Goal: Navigation & Orientation: Find specific page/section

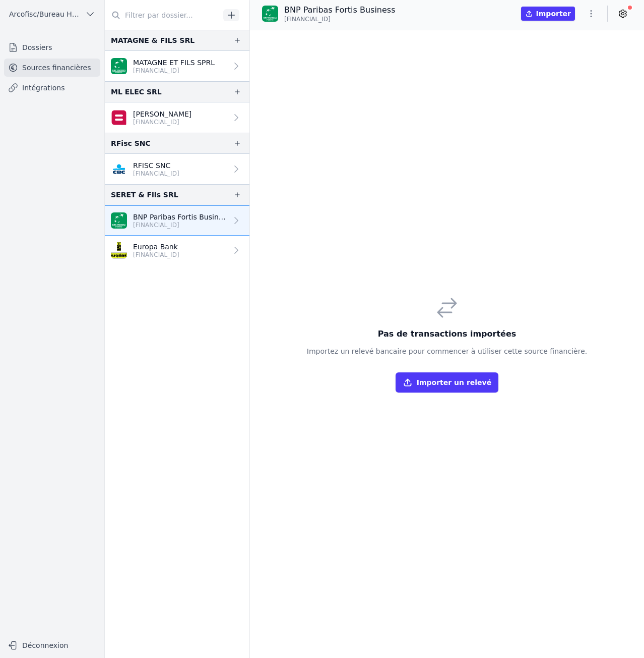
click at [158, 165] on p "RFISC SNC" at bounding box center [156, 165] width 46 height 10
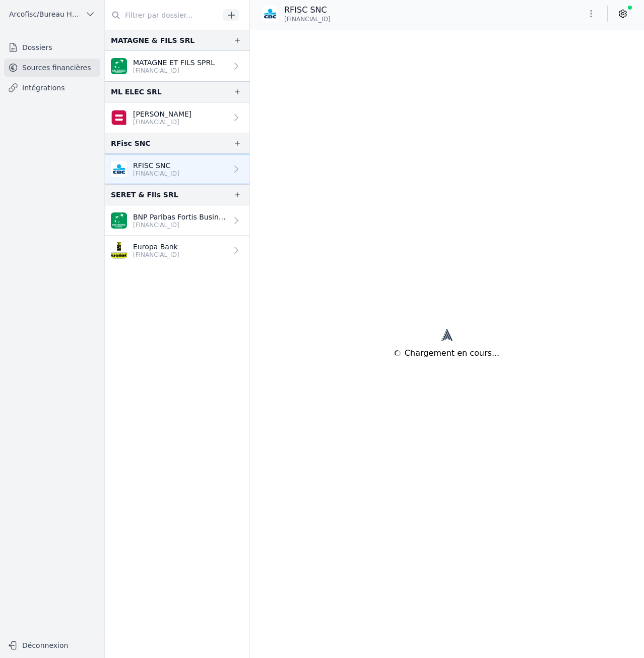
click at [161, 123] on p "[FINANCIAL_ID]" at bounding box center [162, 122] width 58 height 8
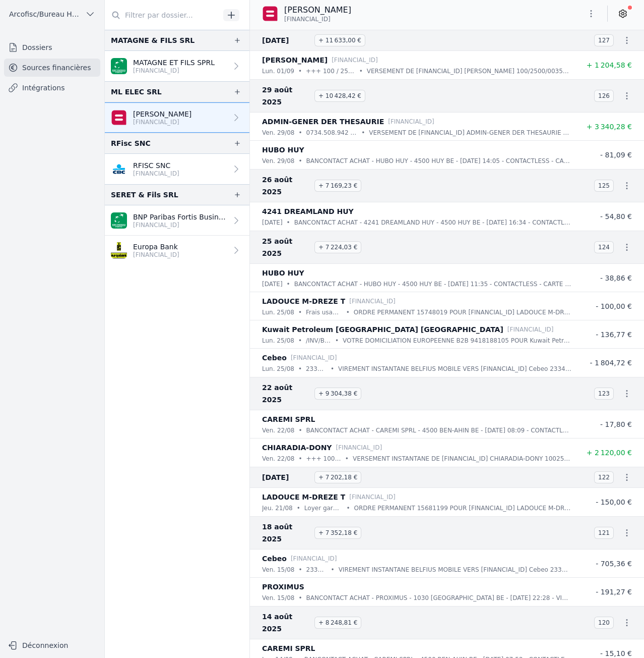
click at [178, 75] on link "MATAGNE ET FILS SPRL [FINANCIAL_ID]" at bounding box center [177, 66] width 145 height 30
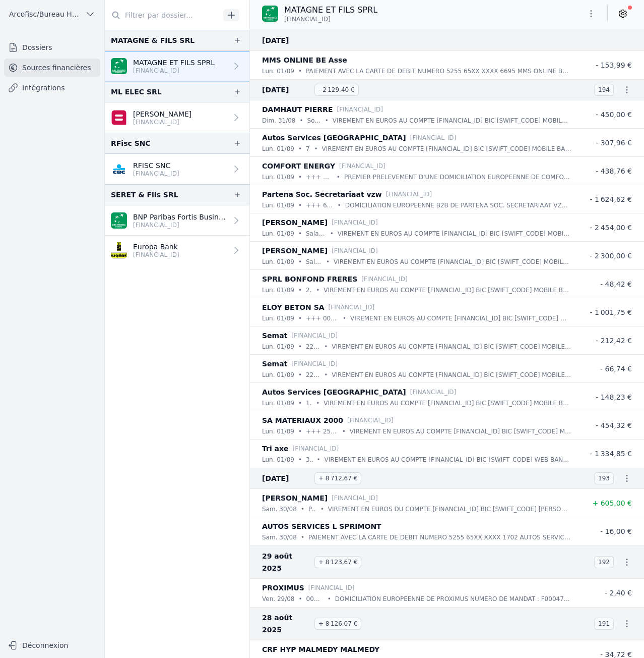
click at [174, 217] on p "BNP Paribas Fortis Business" at bounding box center [180, 217] width 94 height 10
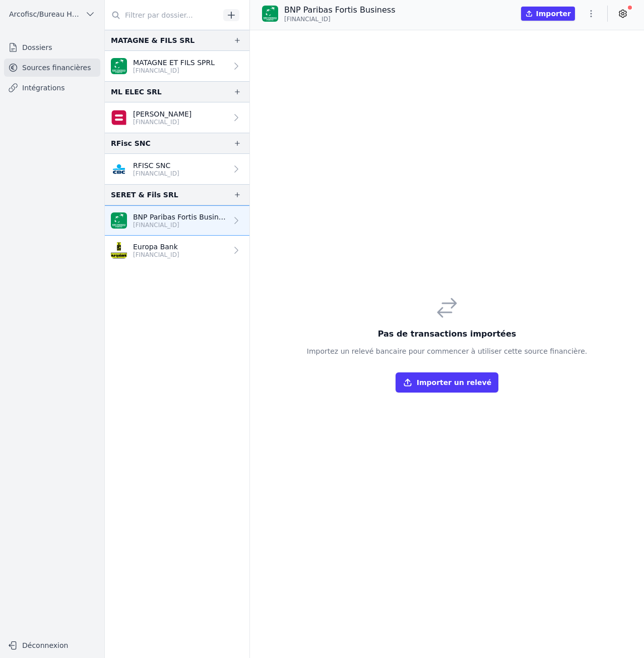
click at [171, 239] on link "Europa Bank BE33 6718 9484 1946" at bounding box center [177, 250] width 145 height 30
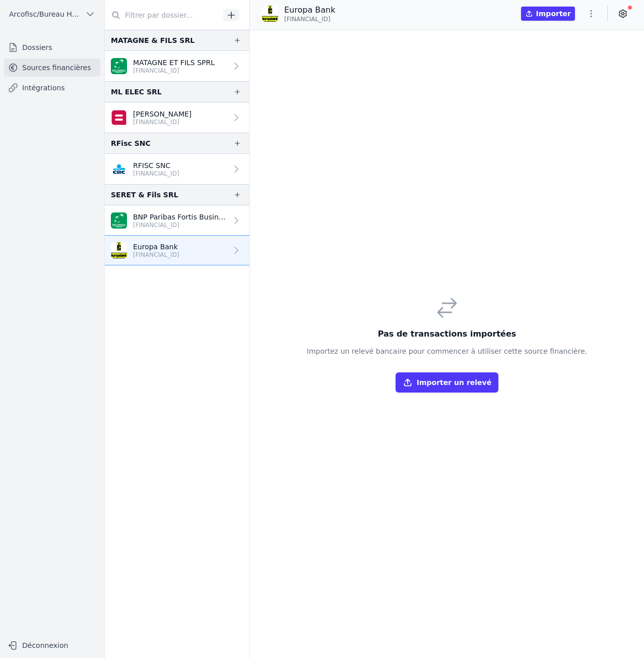
click at [170, 231] on link "BNP Paribas Fortis Business BE15 0015 6083 0030" at bounding box center [177, 220] width 145 height 30
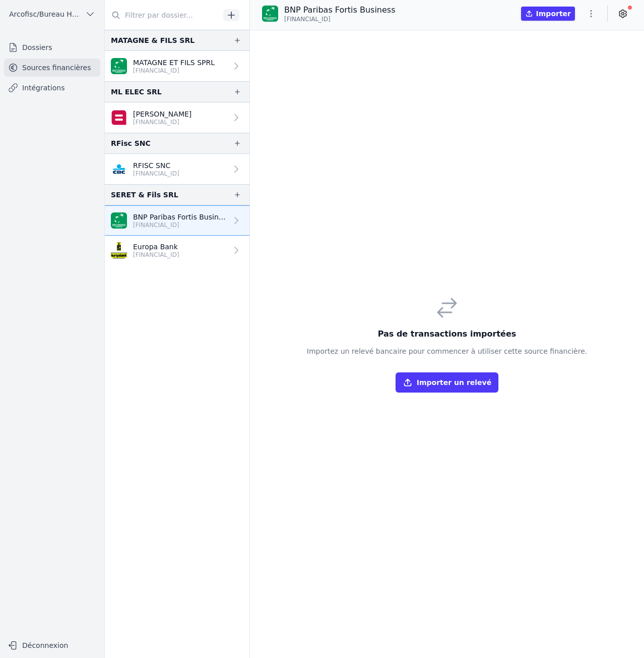
click at [33, 53] on link "Dossiers" at bounding box center [52, 47] width 96 height 18
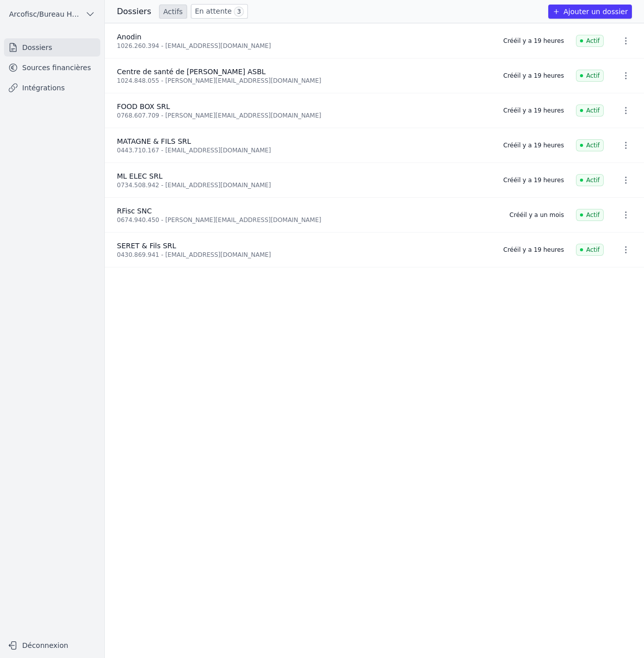
click at [75, 71] on link "Sources financières" at bounding box center [52, 67] width 96 height 18
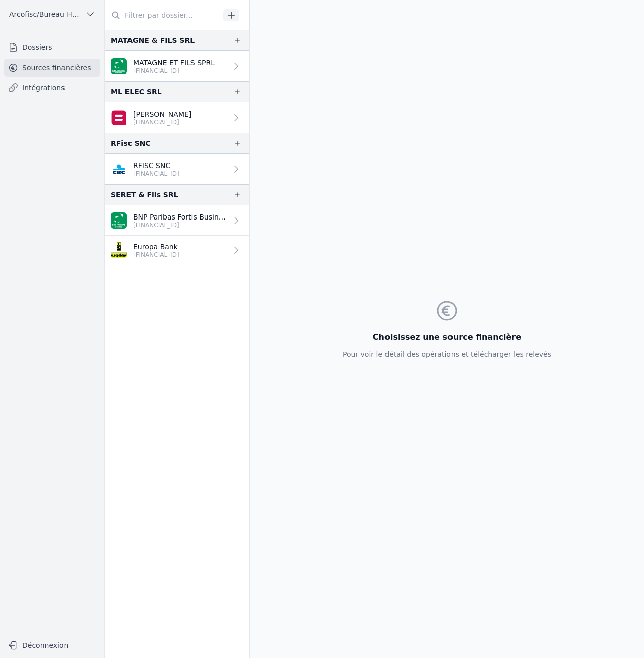
click at [68, 54] on link "Dossiers" at bounding box center [52, 47] width 96 height 18
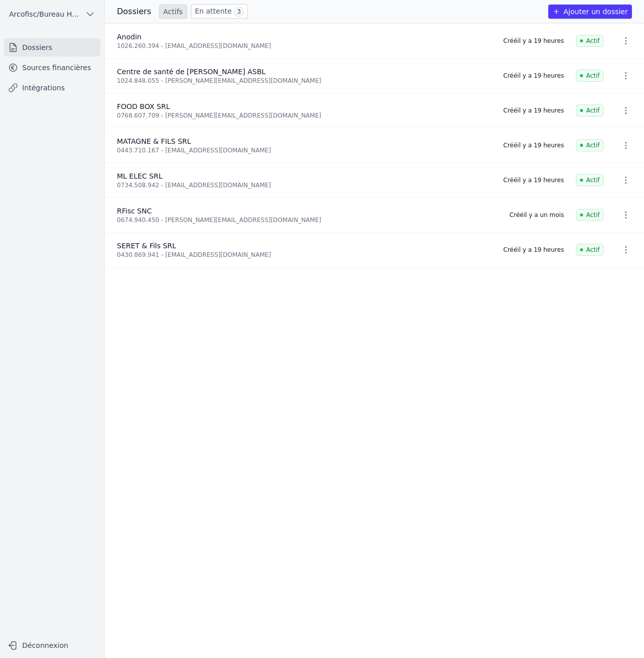
click at [82, 79] on link "Intégrations" at bounding box center [52, 88] width 96 height 18
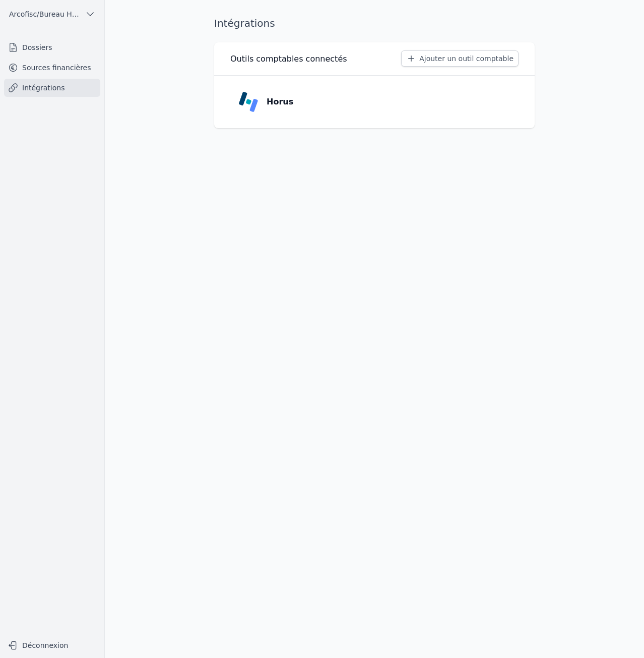
click at [81, 76] on link "Sources financières" at bounding box center [52, 67] width 96 height 18
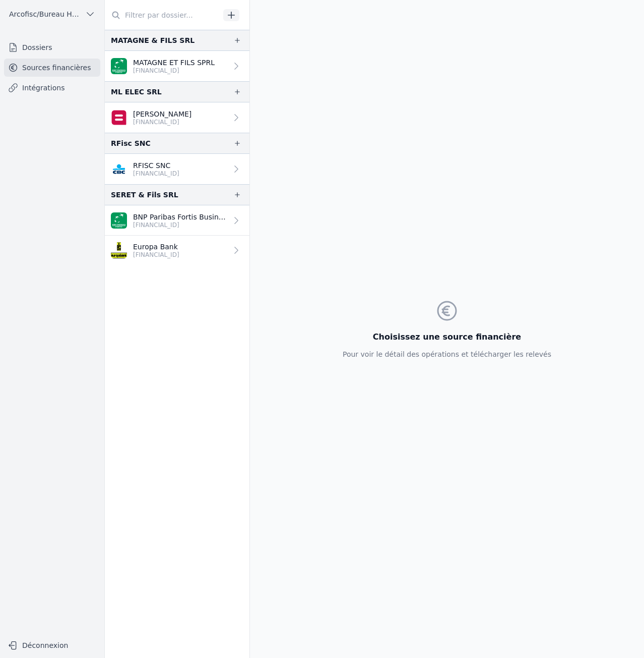
click at [192, 225] on p "BE15 0015 6083 0030" at bounding box center [180, 225] width 94 height 8
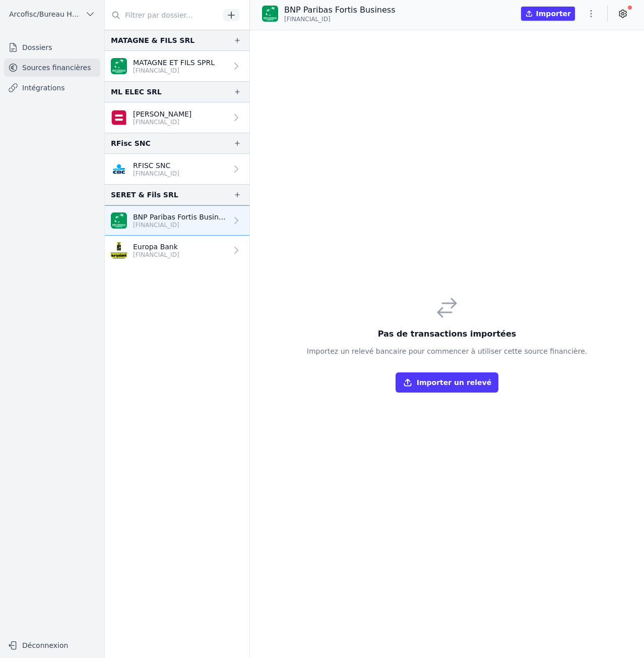
click at [594, 20] on button "button" at bounding box center [591, 14] width 20 height 16
click at [181, 217] on div at bounding box center [322, 329] width 644 height 658
click at [233, 196] on icon "button" at bounding box center [237, 195] width 8 height 8
click at [237, 194] on icon "button" at bounding box center [237, 195] width 8 height 8
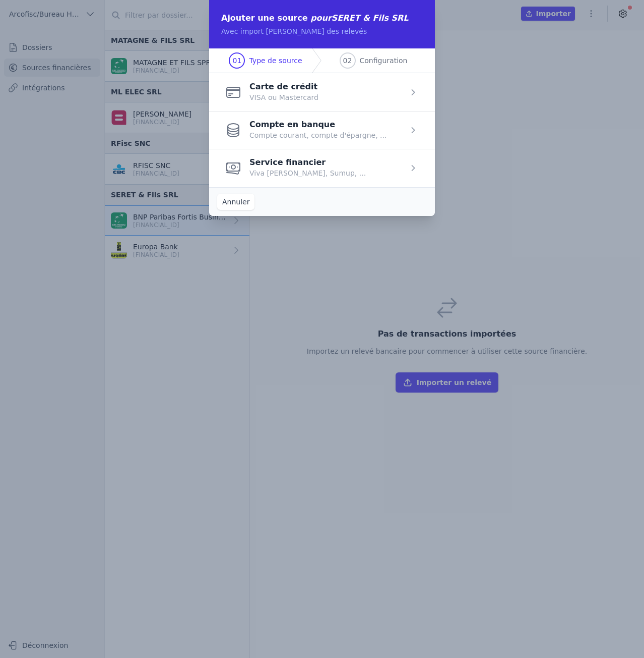
click at [392, 61] on span "Configuration" at bounding box center [384, 60] width 48 height 10
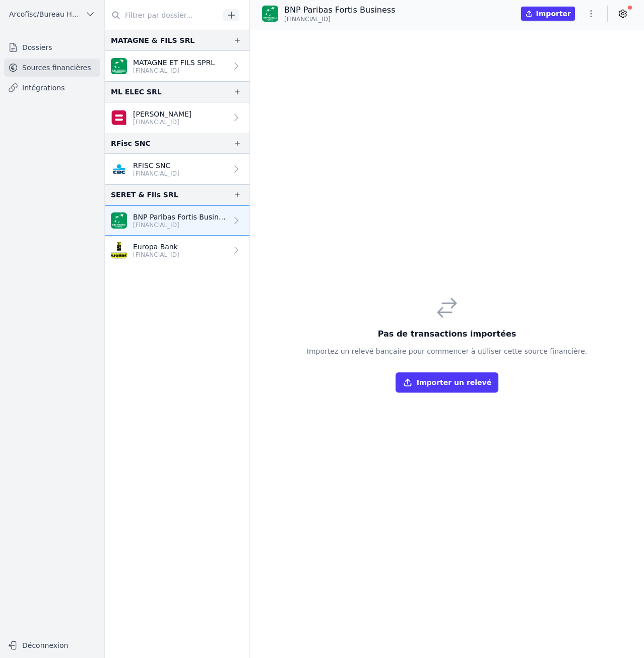
click at [594, 14] on icon "button" at bounding box center [591, 14] width 10 height 10
click at [174, 276] on div at bounding box center [322, 329] width 644 height 658
click at [593, 17] on icon "button" at bounding box center [591, 14] width 10 height 10
click at [547, 77] on button "Supprimer" at bounding box center [567, 72] width 73 height 18
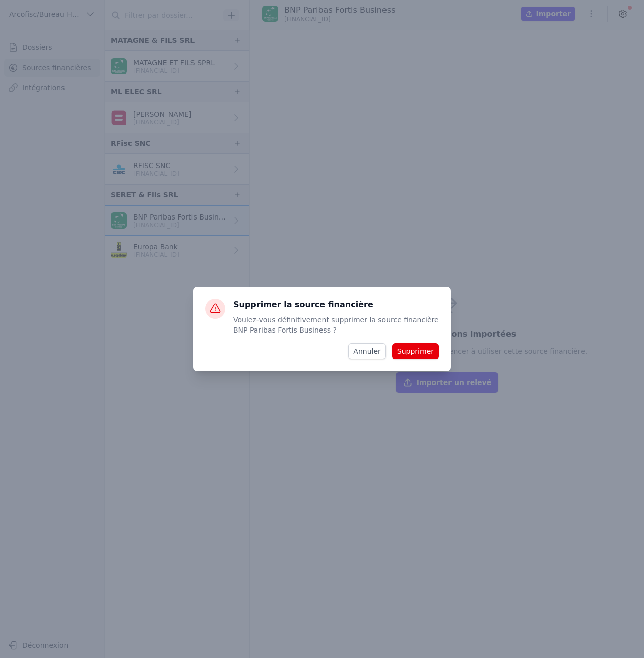
click at [408, 353] on button "Supprimer" at bounding box center [415, 351] width 47 height 16
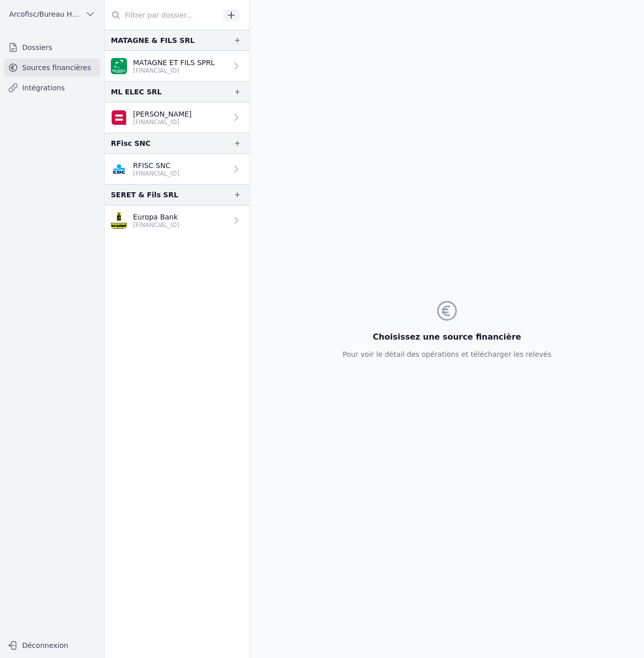
click at [195, 225] on link "Europa Bank BE33 6718 9484 1946" at bounding box center [177, 220] width 145 height 30
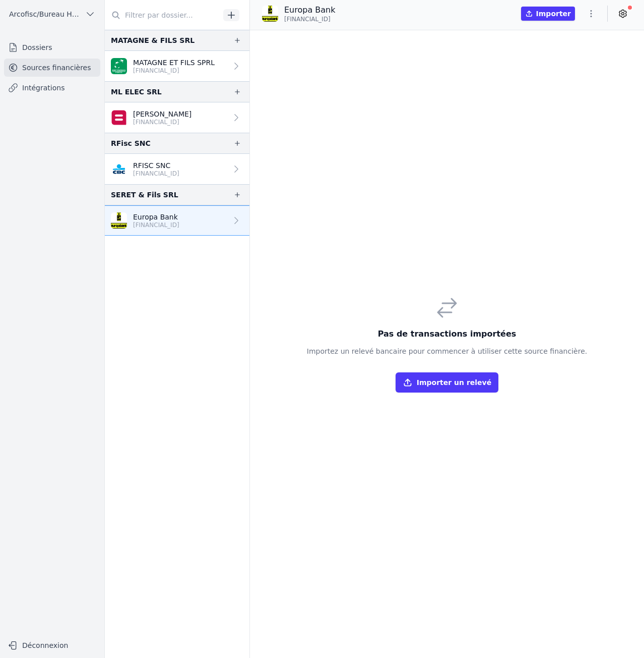
click at [593, 16] on icon "button" at bounding box center [591, 14] width 10 height 10
click at [578, 75] on button "Supprimer" at bounding box center [567, 72] width 73 height 18
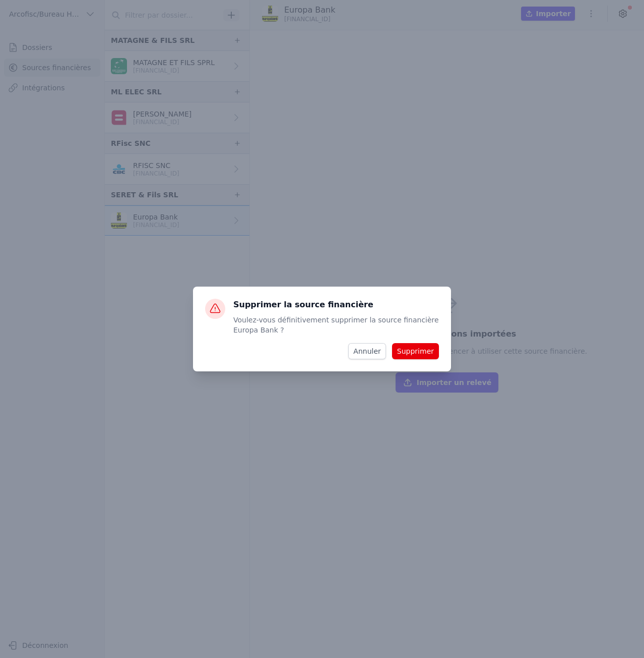
click at [421, 357] on button "Supprimer" at bounding box center [415, 351] width 47 height 16
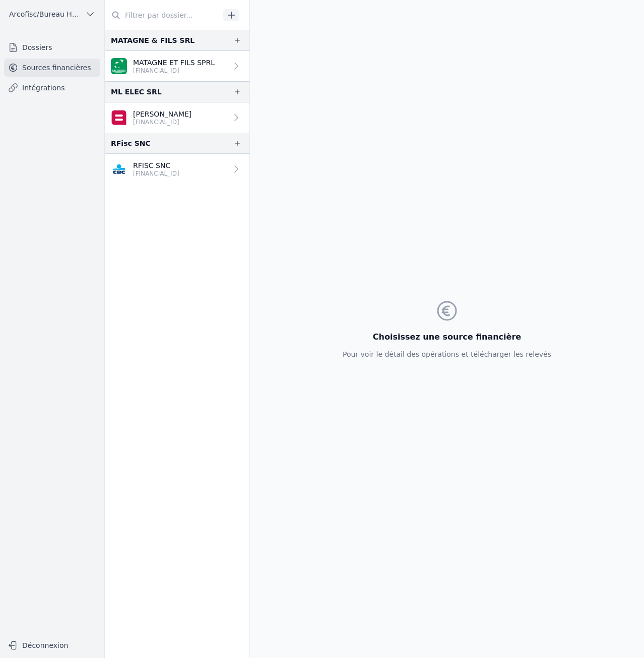
click at [52, 47] on link "Dossiers" at bounding box center [52, 47] width 96 height 18
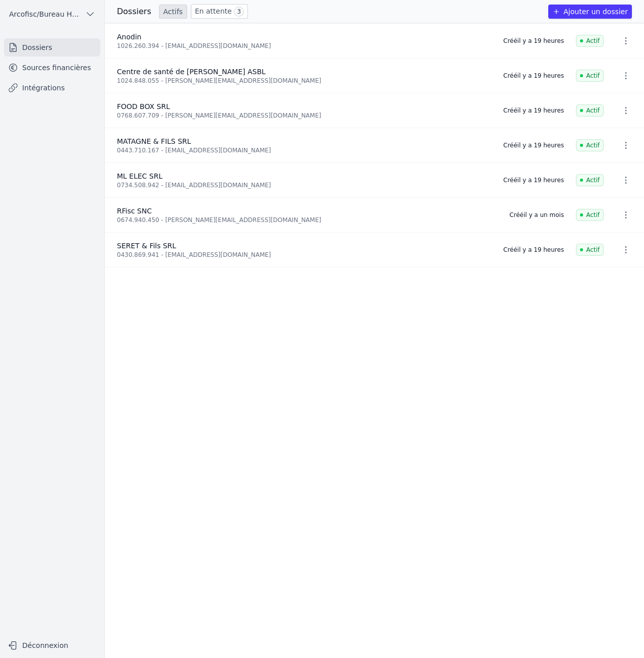
click at [45, 68] on link "Sources financières" at bounding box center [52, 67] width 96 height 18
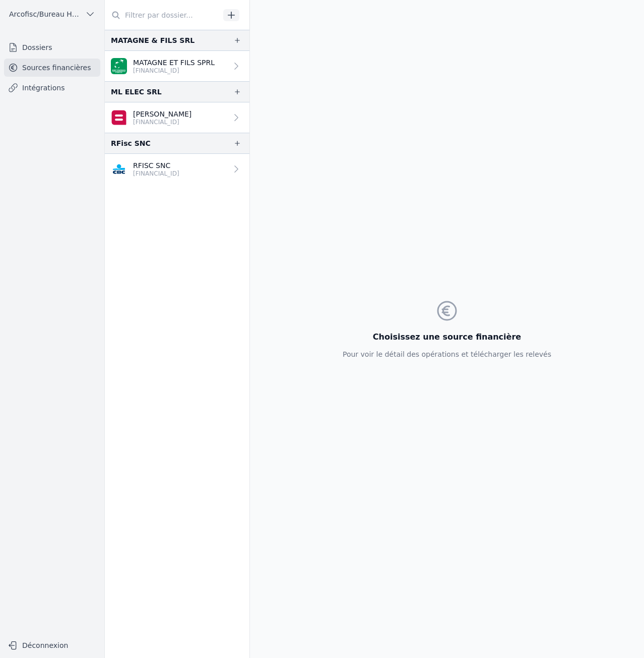
click at [183, 125] on p "[FINANCIAL_ID]" at bounding box center [162, 122] width 58 height 8
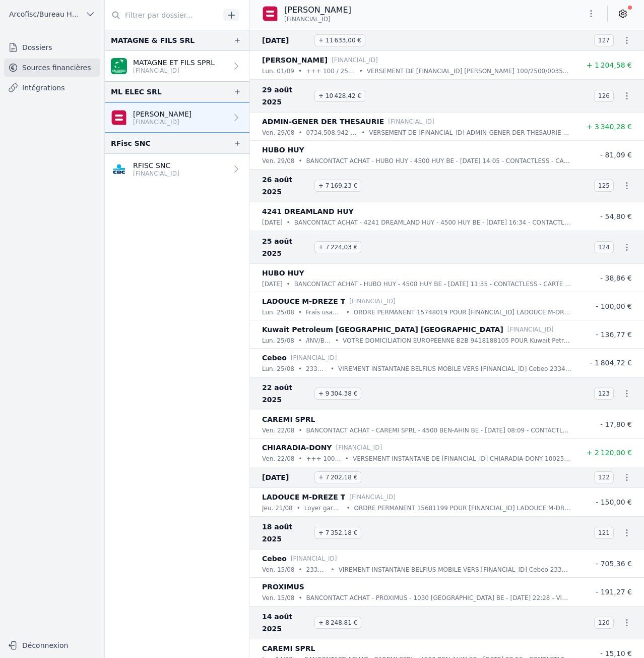
click at [81, 48] on link "Dossiers" at bounding box center [52, 47] width 96 height 18
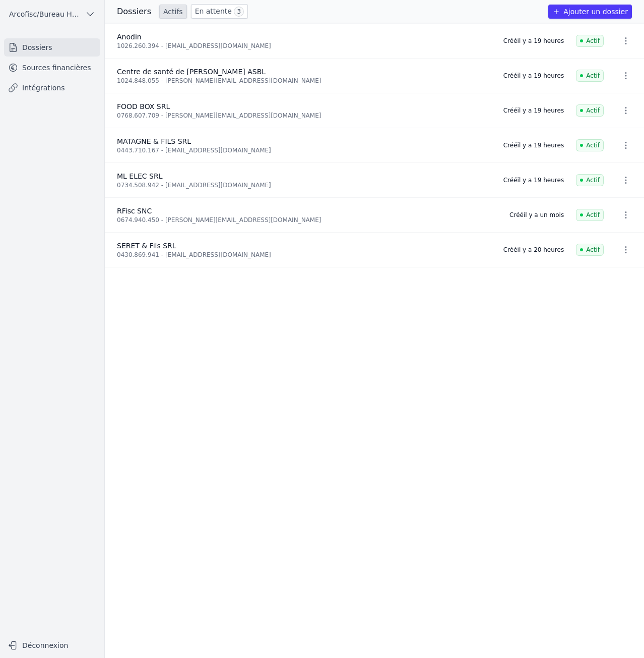
click at [551, 336] on ul "Anodin 1026.260.394 - anodindurbuy@gmail.com Créé il y a 19 heures Actif Centre…" at bounding box center [375, 340] width 540 height 634
click at [202, 15] on link "En attente 3" at bounding box center [219, 11] width 57 height 15
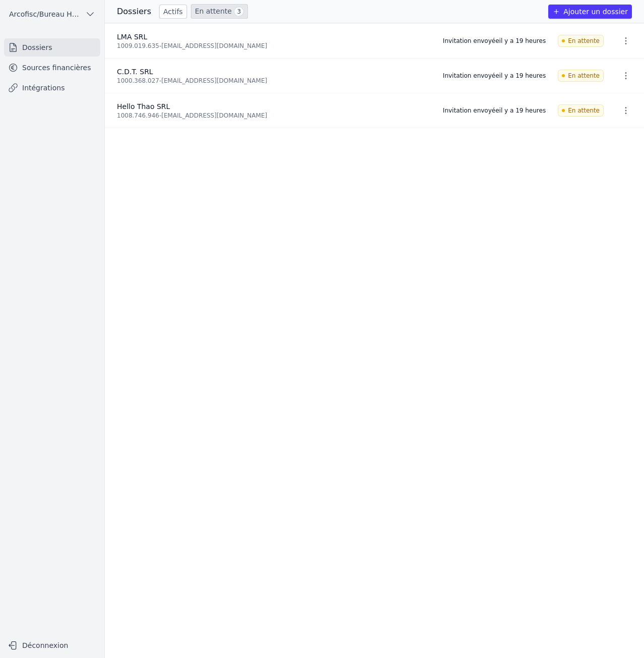
click at [162, 13] on link "Actifs" at bounding box center [173, 12] width 28 height 14
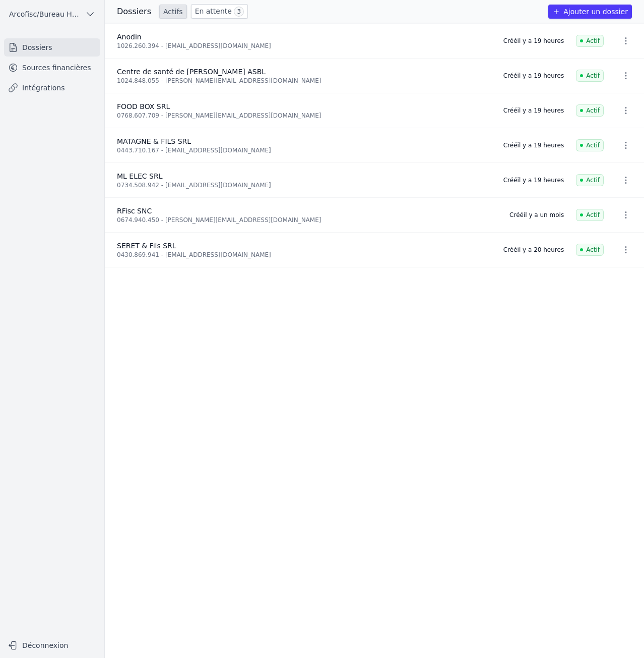
click at [70, 70] on link "Sources financières" at bounding box center [52, 67] width 96 height 18
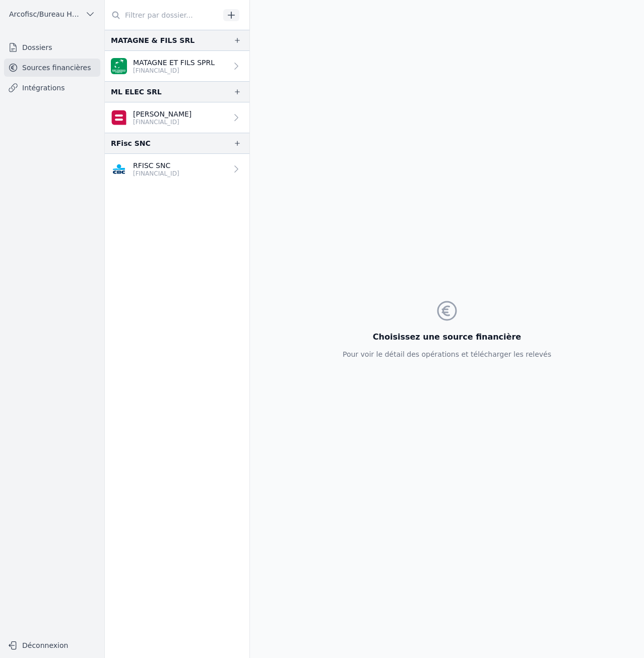
click at [192, 73] on p "[FINANCIAL_ID]" at bounding box center [174, 71] width 82 height 8
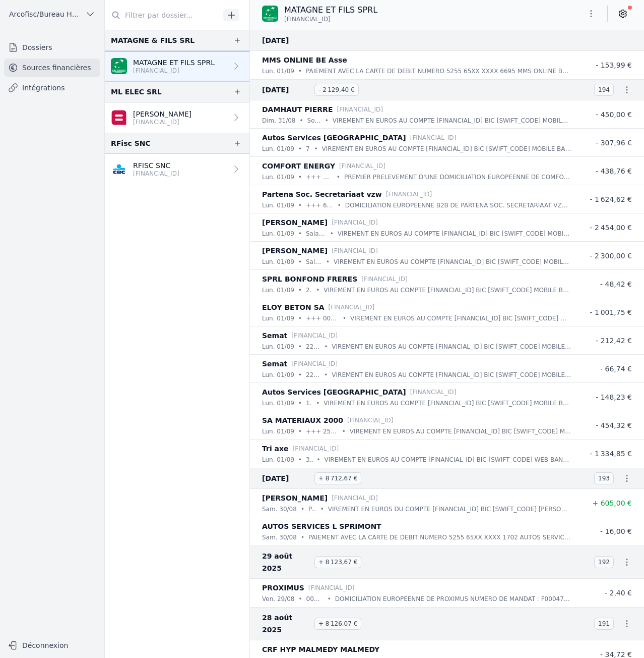
click at [174, 127] on link "Michaël Ladouce BE09 0689 3524 7957" at bounding box center [177, 117] width 145 height 30
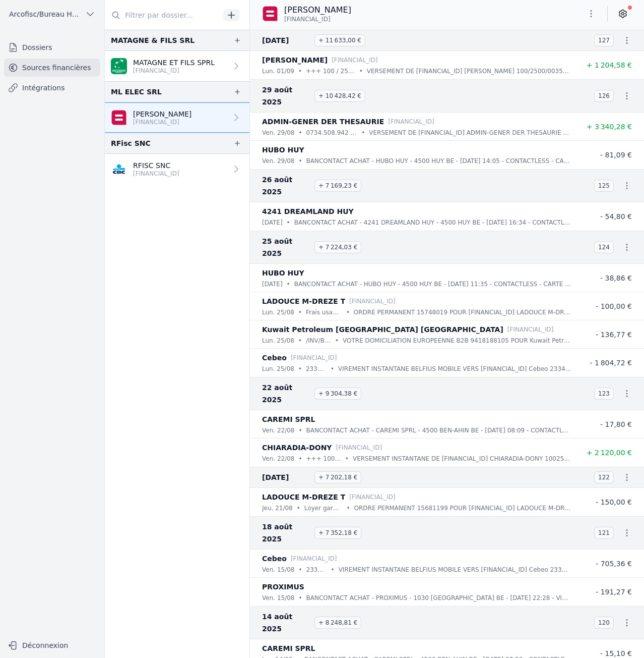
click at [50, 46] on link "Dossiers" at bounding box center [52, 47] width 96 height 18
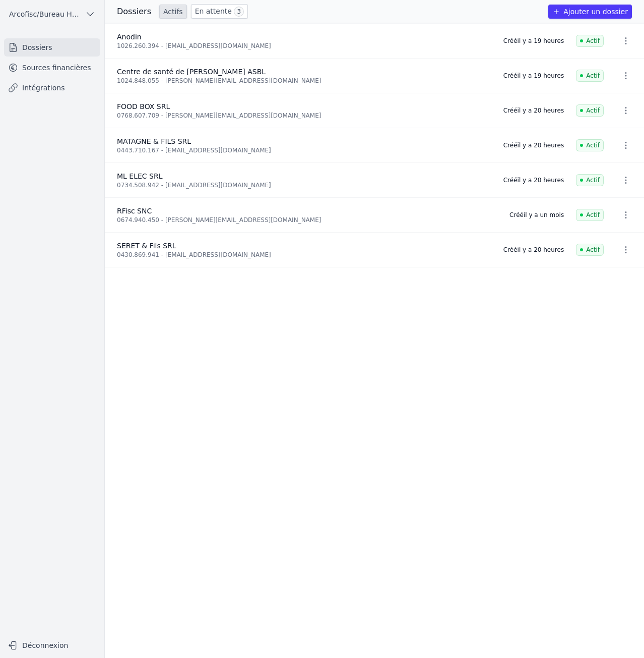
click at [468, 331] on ul "Anodin 1026.260.394 - anodindurbuy@gmail.com Créé il y a 19 heures Actif Centre…" at bounding box center [375, 340] width 540 height 634
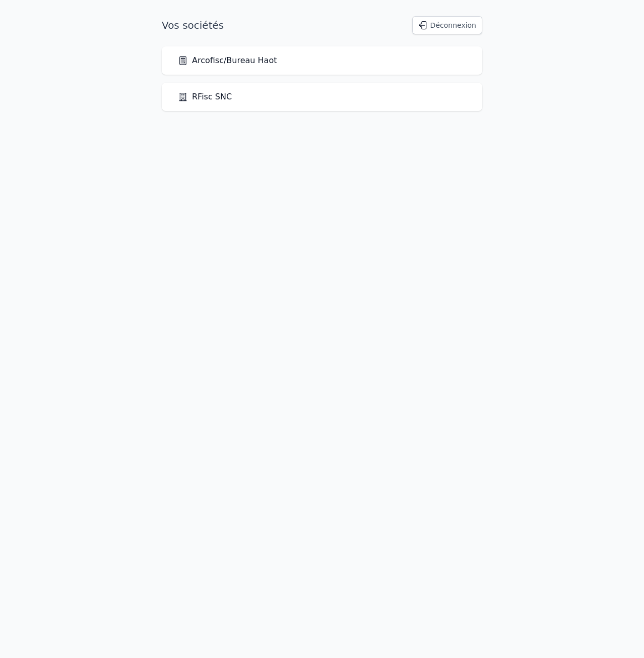
click at [264, 62] on link "Arcofisc/Bureau Haot" at bounding box center [227, 60] width 99 height 12
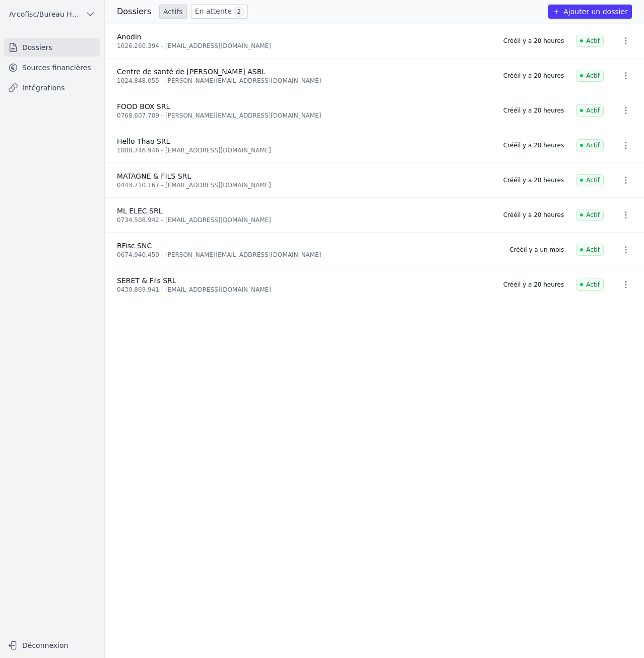
click at [78, 79] on link "Intégrations" at bounding box center [52, 88] width 96 height 18
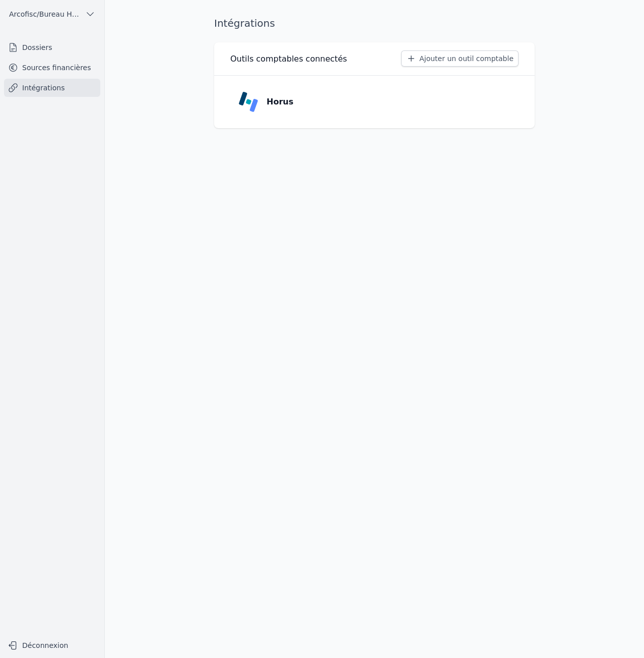
click at [77, 71] on link "Sources financières" at bounding box center [52, 67] width 96 height 18
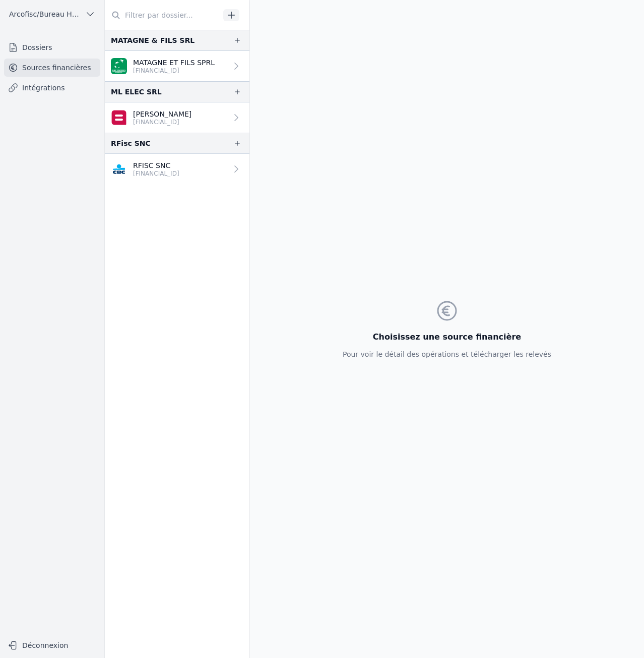
click at [201, 61] on p "MATAGNE ET FILS SPRL" at bounding box center [174, 62] width 82 height 10
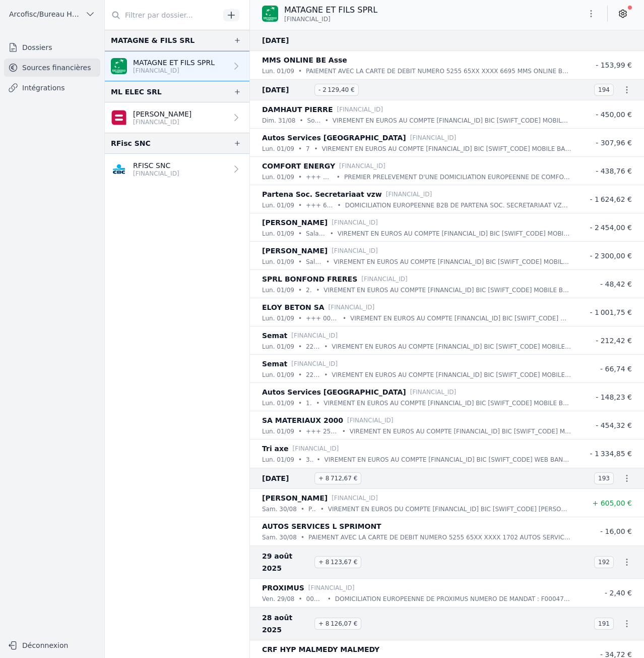
click at [205, 572] on nav "MATAGNE & FILS SRL [PERSON_NAME] ET FILS SPRL [FINANCIAL_ID] ML ELEC SRL [PERSO…" at bounding box center [177, 344] width 145 height 628
